Goal: Task Accomplishment & Management: Manage account settings

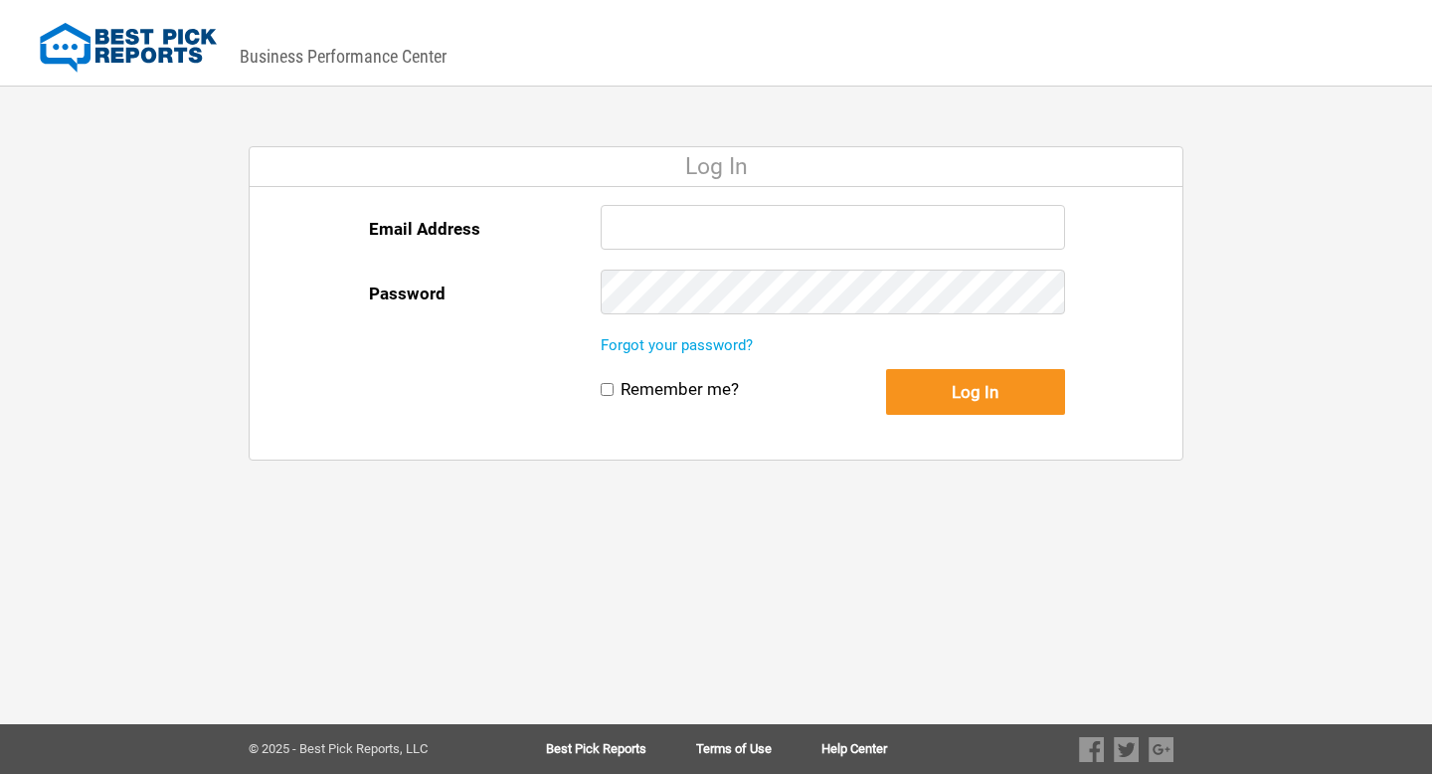
type input "[EMAIL_ADDRESS][DOMAIN_NAME]"
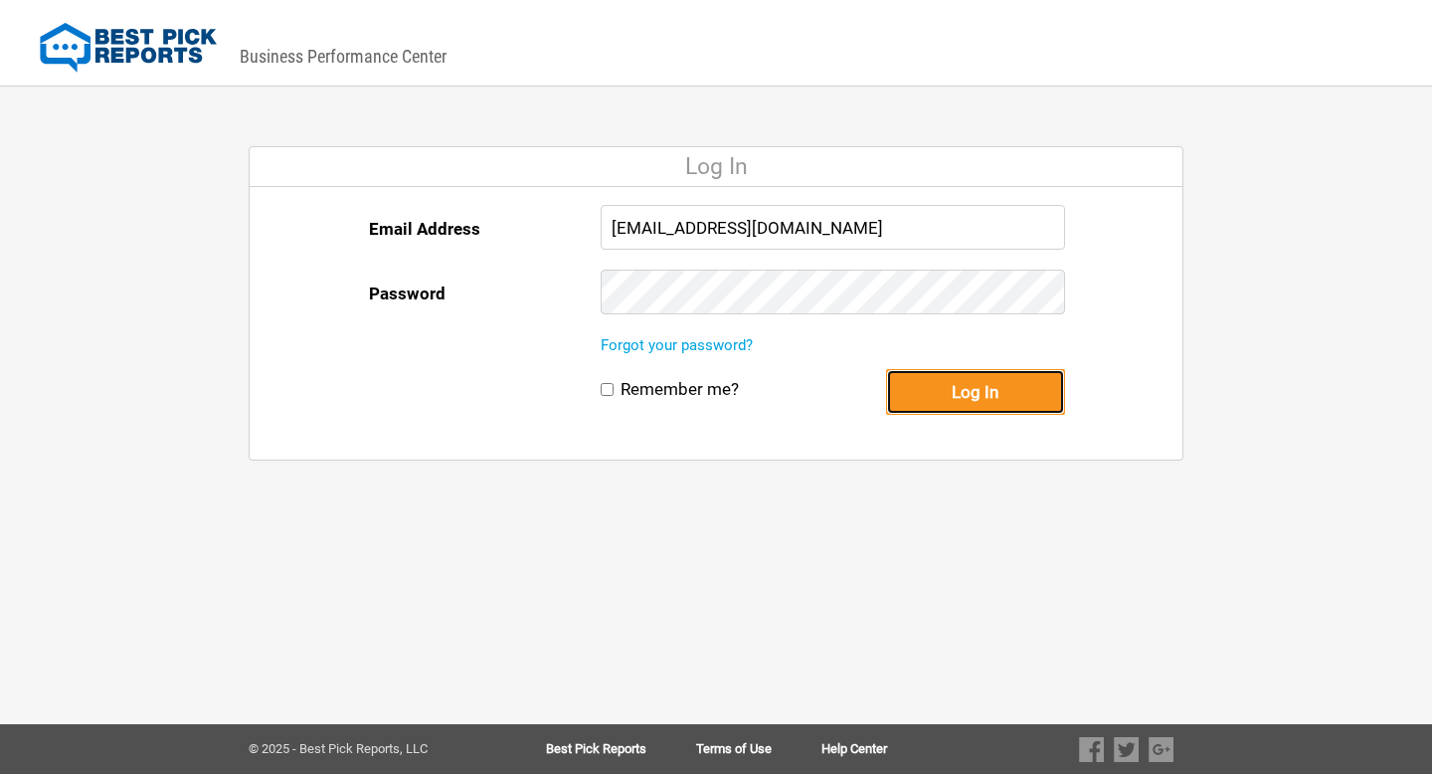
click at [970, 382] on button "Log In" at bounding box center [975, 392] width 179 height 46
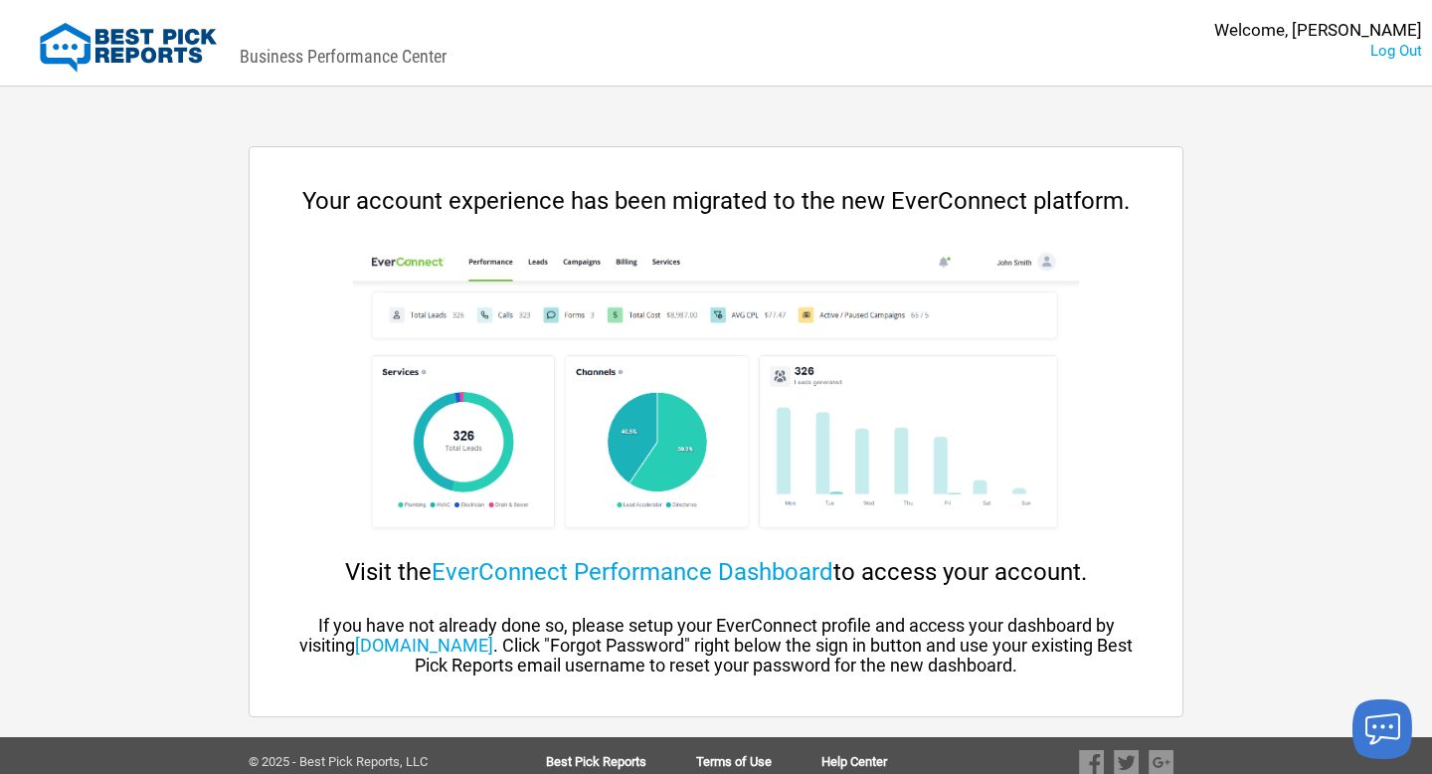
scroll to position [13, 0]
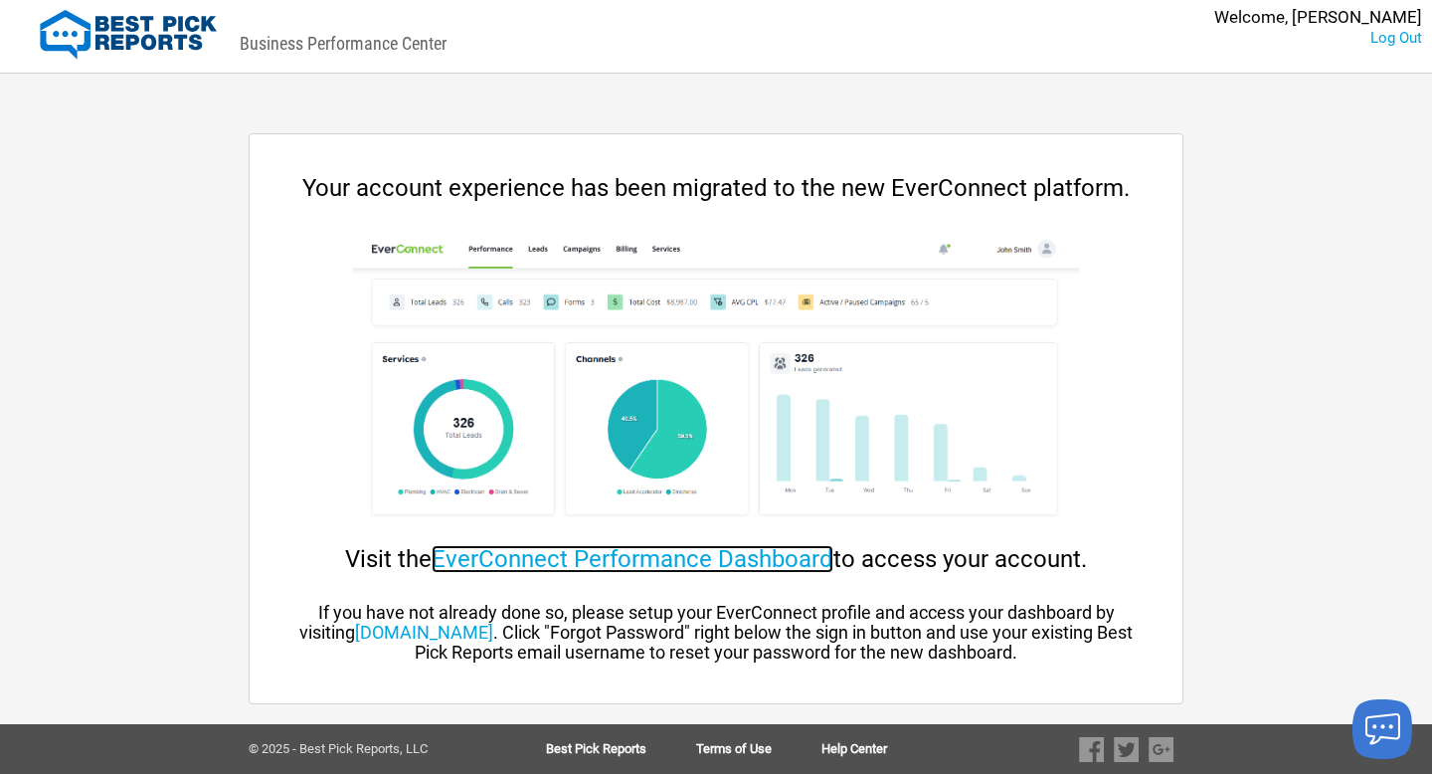
click at [685, 565] on link "EverConnect Performance Dashboard" at bounding box center [632, 559] width 402 height 28
